Goal: Information Seeking & Learning: Learn about a topic

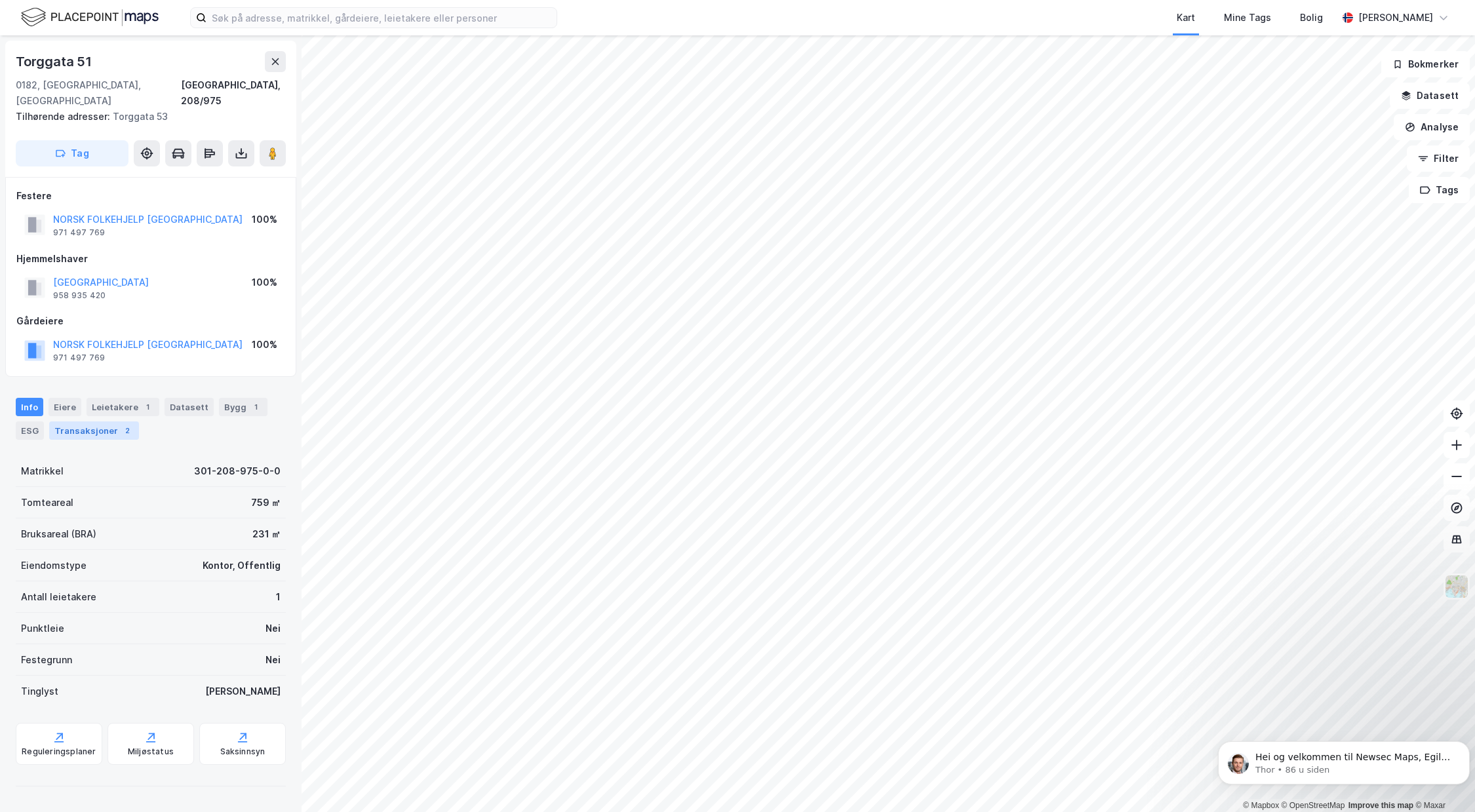
click at [119, 422] on div "Transaksjoner 2" at bounding box center [94, 431] width 90 height 19
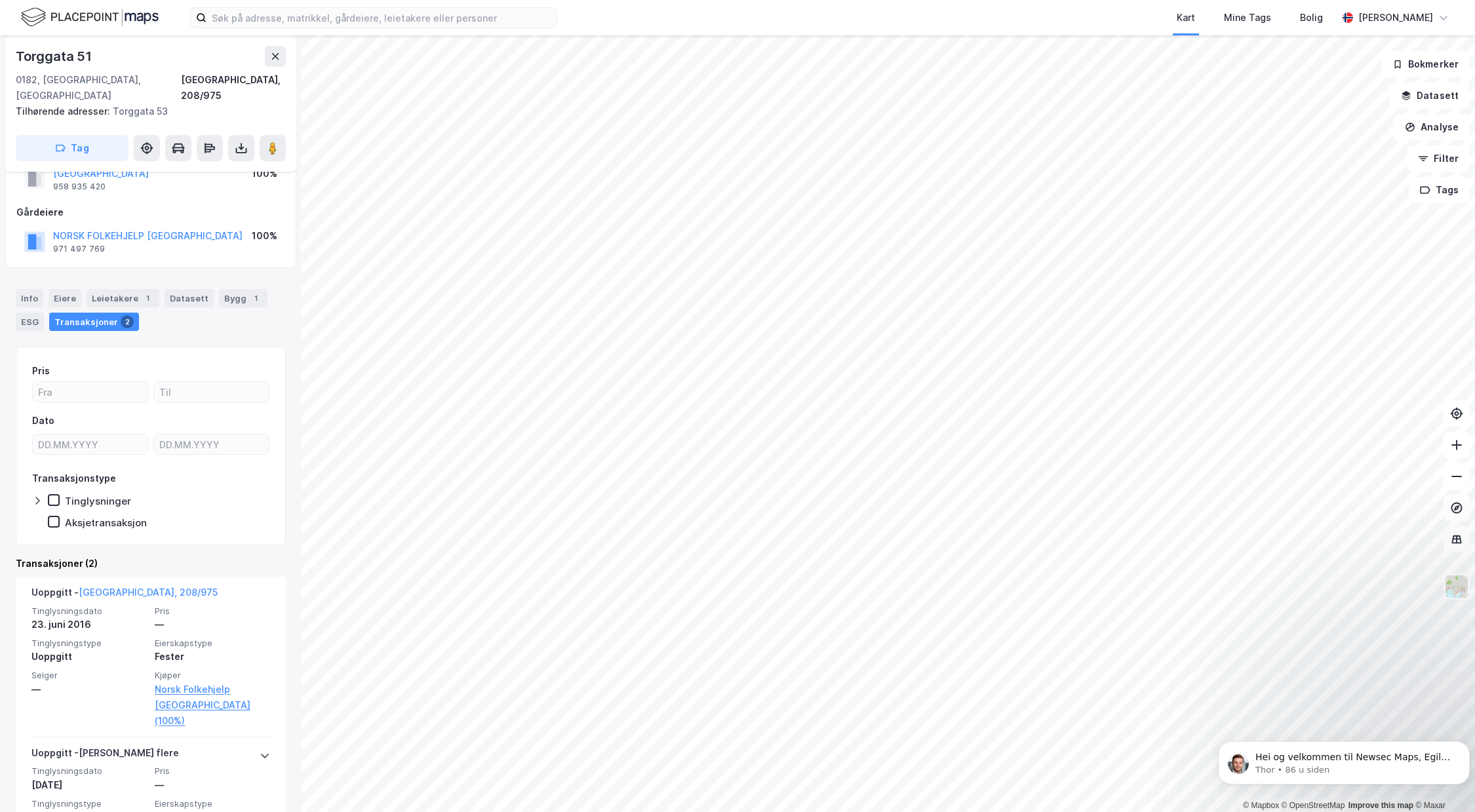
scroll to position [147, 0]
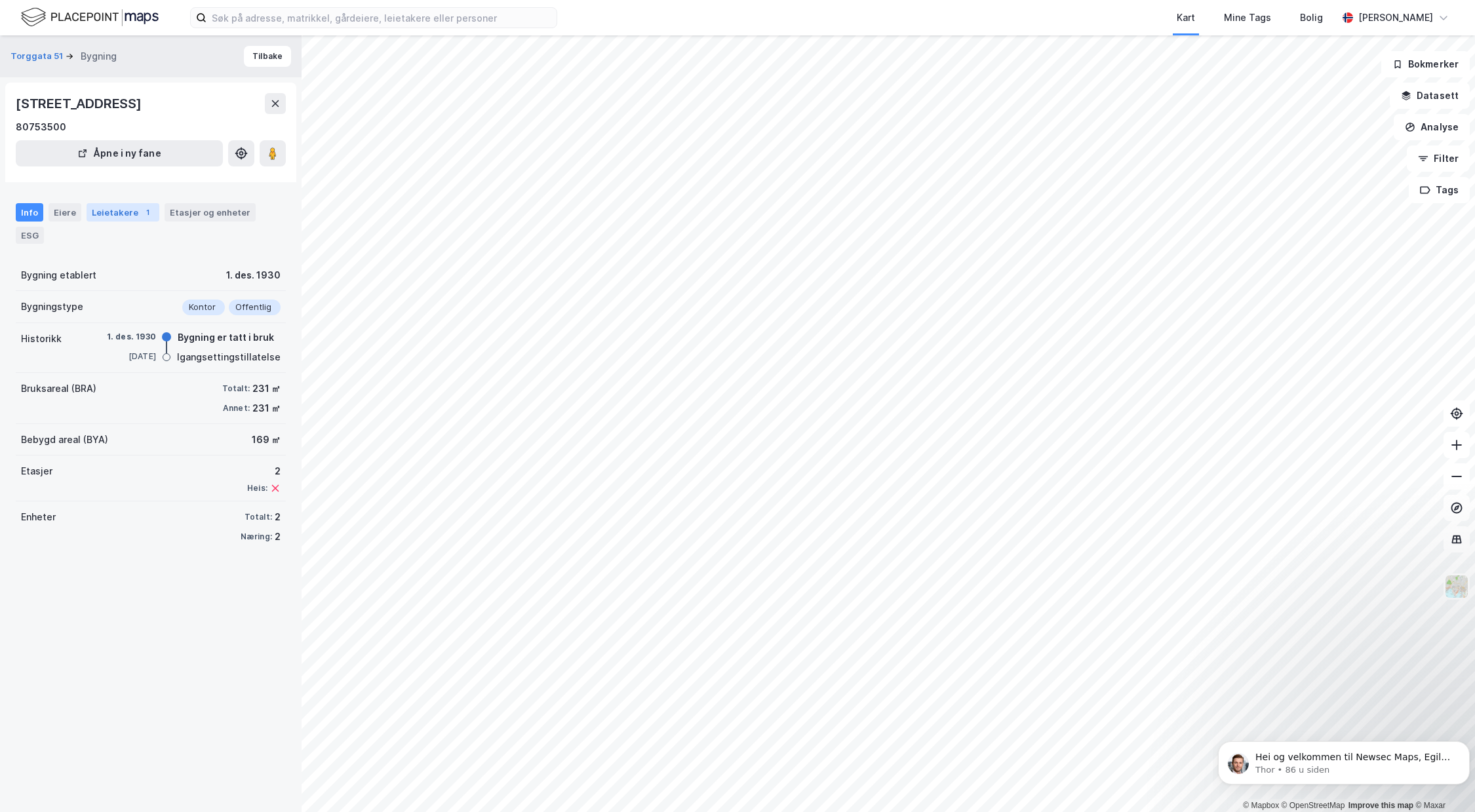
click at [116, 214] on div "Leietakere 1" at bounding box center [123, 212] width 72 height 19
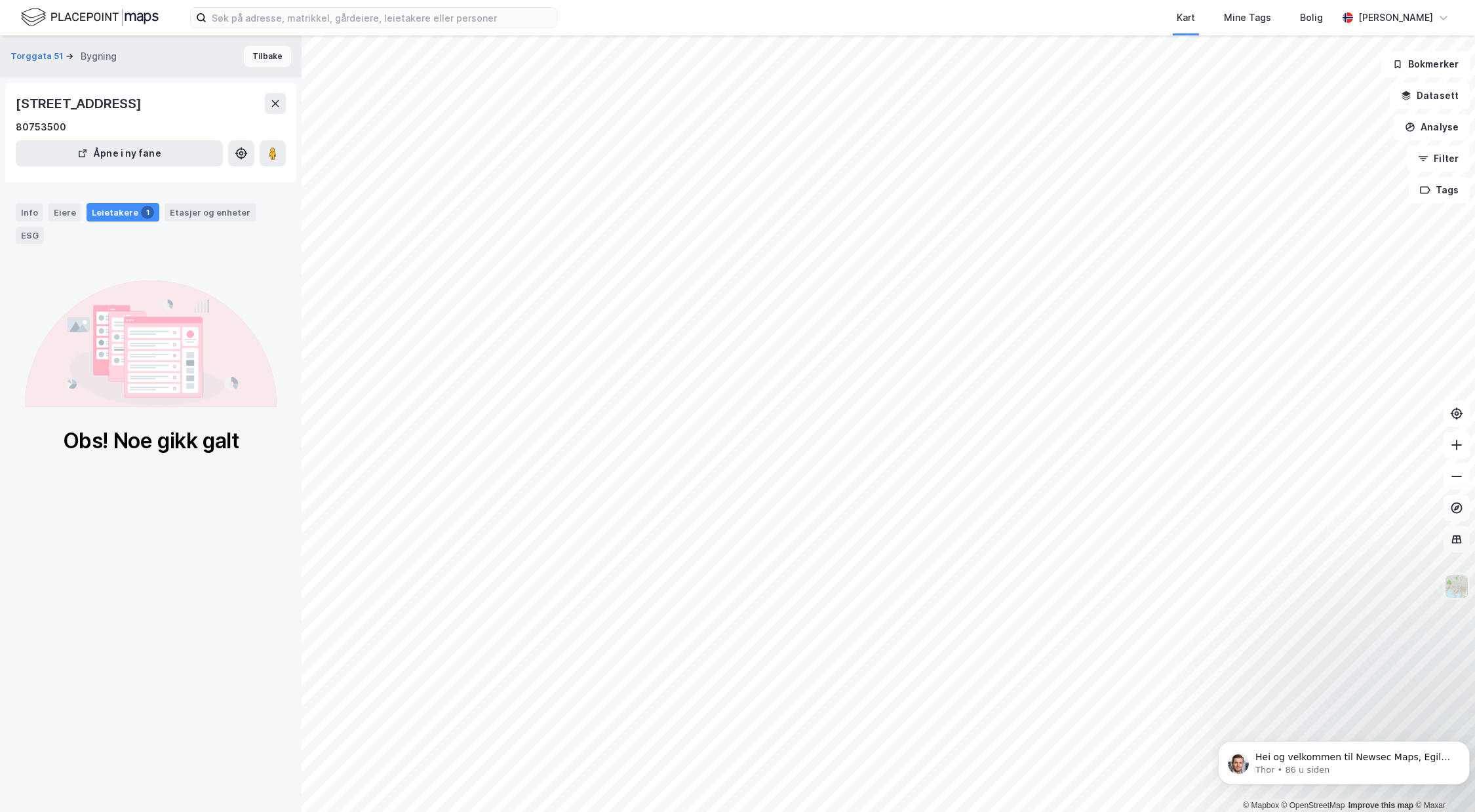
click at [255, 57] on button "Tilbake" at bounding box center [268, 56] width 47 height 21
